Goal: Task Accomplishment & Management: Use online tool/utility

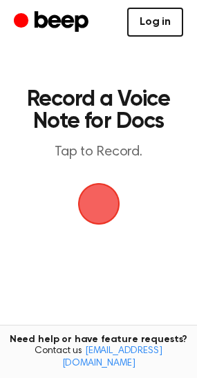
click at [156, 22] on link "Log in" at bounding box center [155, 22] width 56 height 29
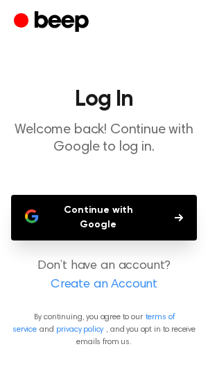
click at [71, 207] on button "Continue with Google" at bounding box center [103, 218] width 185 height 46
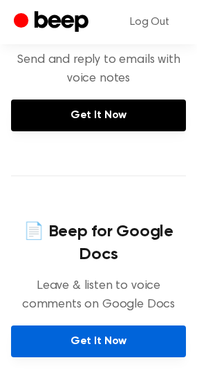
scroll to position [493, 0]
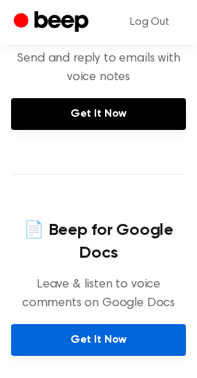
click at [105, 325] on link "Get It Now" at bounding box center [98, 341] width 175 height 32
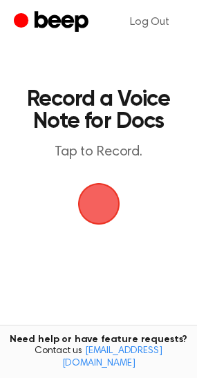
click at [94, 210] on span "button" at bounding box center [98, 204] width 42 height 42
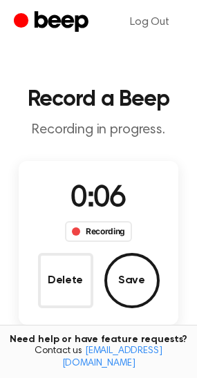
click at [136, 292] on button "Save" at bounding box center [131, 280] width 55 height 55
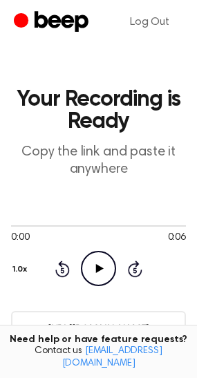
click at [99, 262] on icon "Play Audio" at bounding box center [98, 268] width 35 height 35
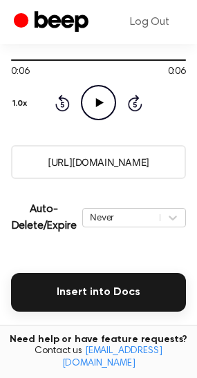
scroll to position [208, 0]
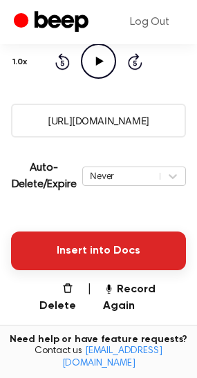
click at [107, 253] on button "Insert into Docs" at bounding box center [98, 251] width 175 height 39
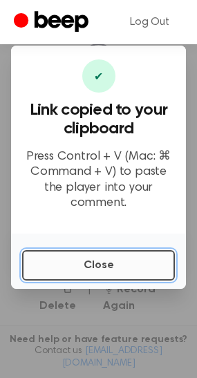
click at [122, 263] on button "Close" at bounding box center [98, 265] width 153 height 30
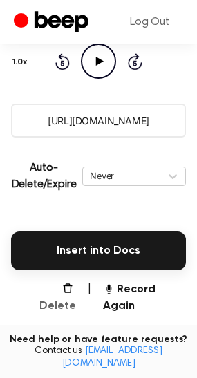
click at [63, 290] on button "Delete" at bounding box center [52, 298] width 48 height 33
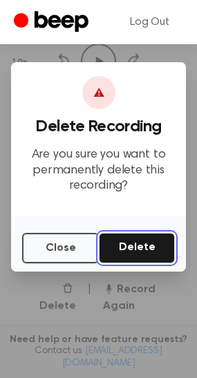
click at [134, 246] on button "Delete" at bounding box center [137, 248] width 76 height 30
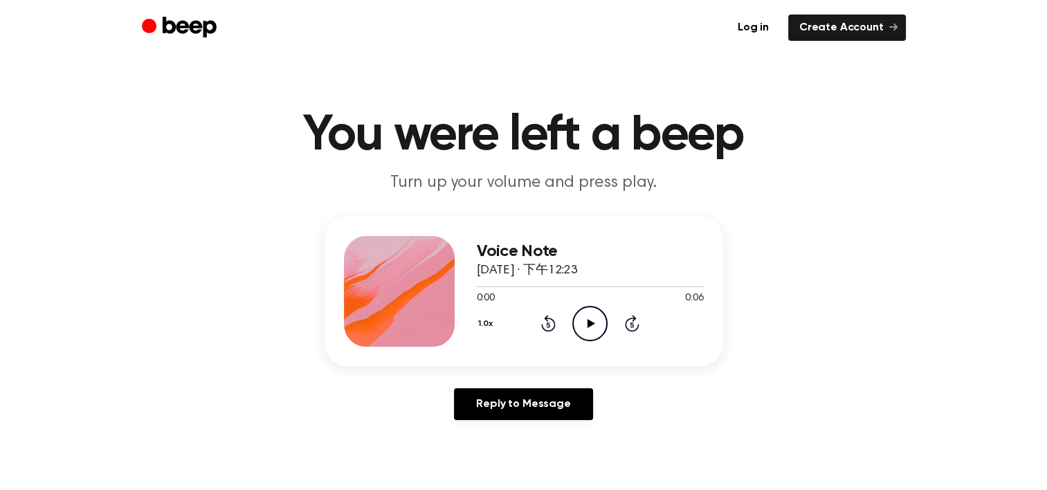
click at [586, 318] on icon "Play Audio" at bounding box center [589, 323] width 35 height 35
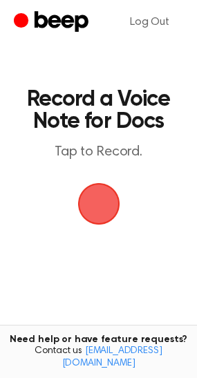
click at [107, 199] on span "button" at bounding box center [99, 204] width 39 height 39
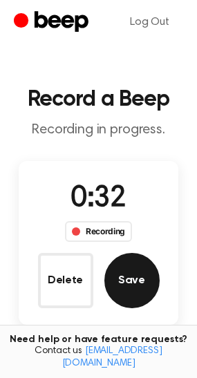
click at [118, 283] on button "Save" at bounding box center [131, 280] width 55 height 55
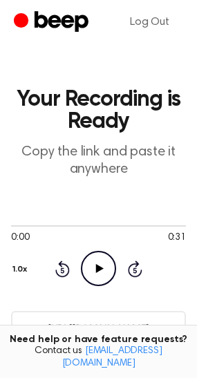
click at [95, 266] on icon "Play Audio" at bounding box center [98, 268] width 35 height 35
click at [105, 269] on icon "Pause Audio" at bounding box center [98, 268] width 35 height 35
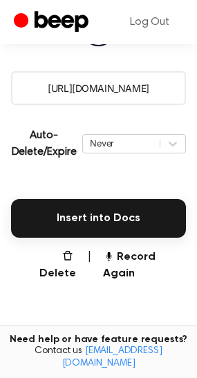
scroll to position [277, 0]
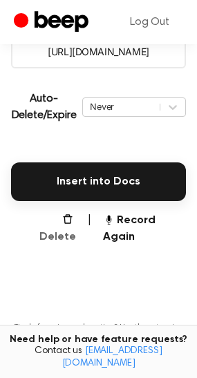
click at [46, 222] on button "Delete" at bounding box center [52, 228] width 48 height 33
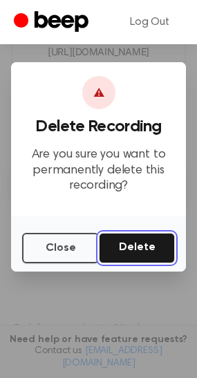
click at [131, 248] on button "Delete" at bounding box center [137, 248] width 76 height 30
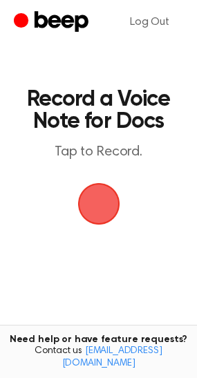
click at [94, 208] on span "button" at bounding box center [98, 203] width 77 height 77
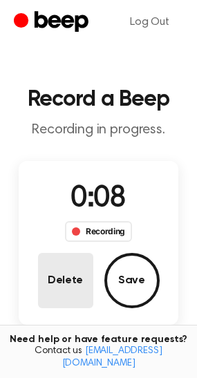
click at [80, 272] on button "Delete" at bounding box center [65, 280] width 55 height 55
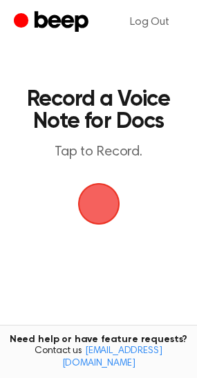
click at [85, 211] on span "button" at bounding box center [98, 204] width 51 height 51
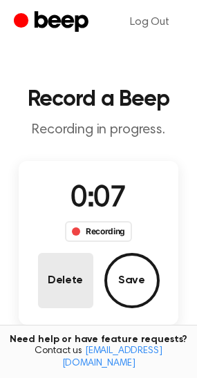
click at [64, 301] on button "Delete" at bounding box center [65, 280] width 55 height 55
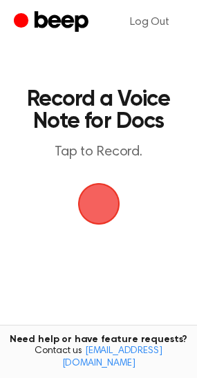
click at [89, 221] on span "button" at bounding box center [99, 204] width 71 height 71
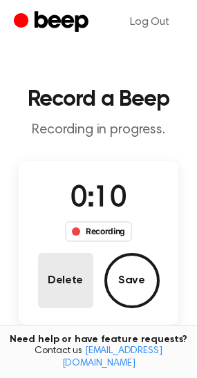
click at [68, 282] on button "Delete" at bounding box center [65, 280] width 55 height 55
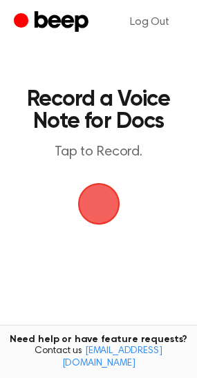
click at [91, 212] on span "button" at bounding box center [98, 204] width 61 height 61
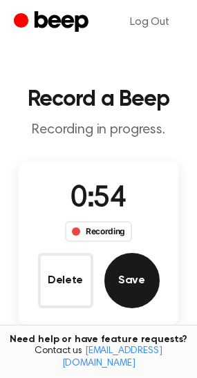
click at [114, 284] on button "Save" at bounding box center [131, 280] width 55 height 55
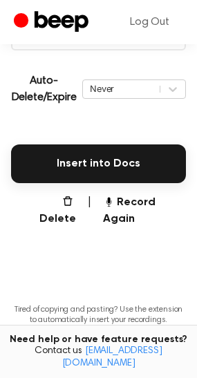
scroll to position [288, 0]
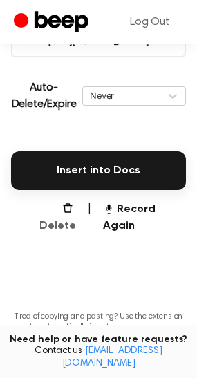
click at [60, 210] on button "Delete" at bounding box center [52, 217] width 48 height 33
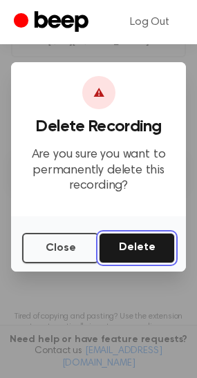
click at [129, 250] on button "Delete" at bounding box center [137, 248] width 76 height 30
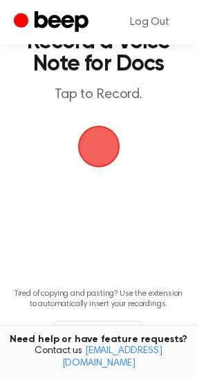
scroll to position [52, 0]
